Goal: Information Seeking & Learning: Learn about a topic

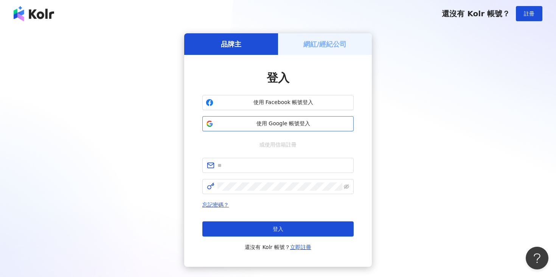
click at [300, 121] on span "使用 Google 帳號登入" at bounding box center [283, 124] width 134 height 8
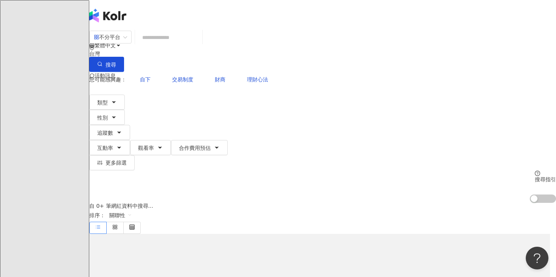
click at [198, 45] on input "search" at bounding box center [168, 37] width 61 height 14
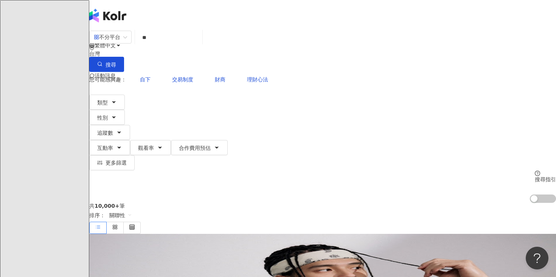
type input "*"
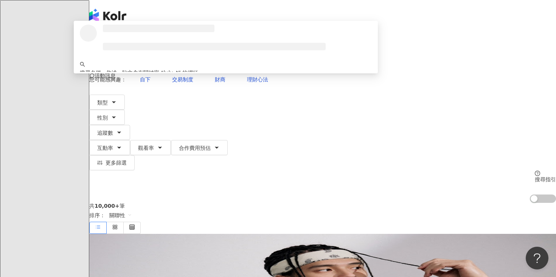
type input "*******"
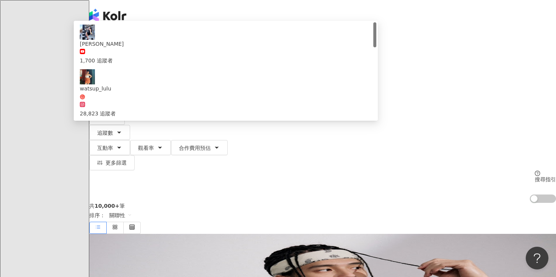
click at [229, 122] on div "[PERSON_NAME] 93,748 追蹤者 找相似" at bounding box center [226, 146] width 292 height 48
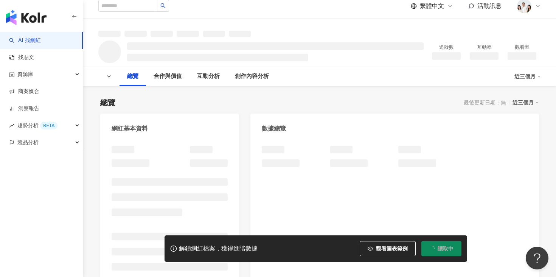
scroll to position [12, 0]
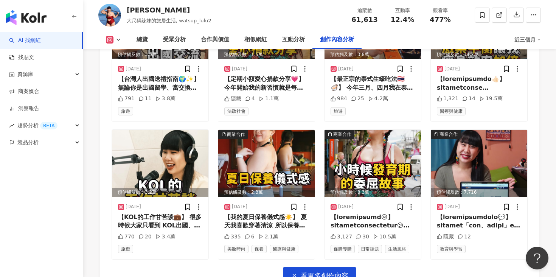
scroll to position [2434, 0]
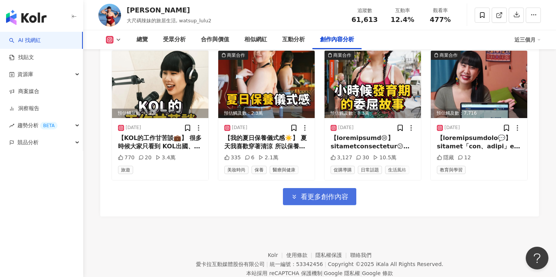
click at [310, 199] on span "看更多創作內容" at bounding box center [325, 197] width 48 height 8
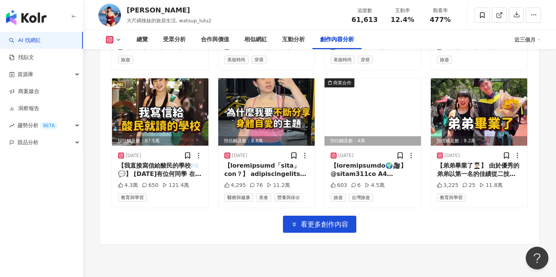
scroll to position [2821, 0]
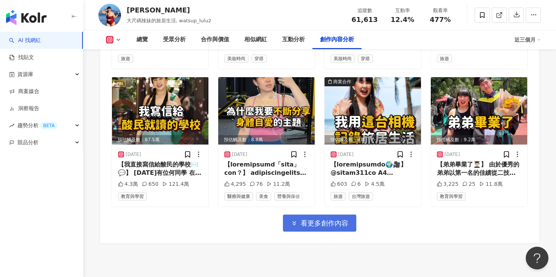
click at [336, 220] on span "看更多創作內容" at bounding box center [325, 223] width 48 height 8
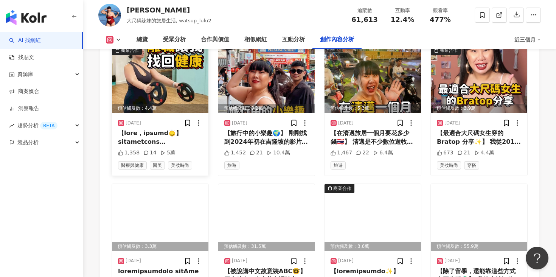
scroll to position [3207, 0]
